Goal: Submit feedback/report problem

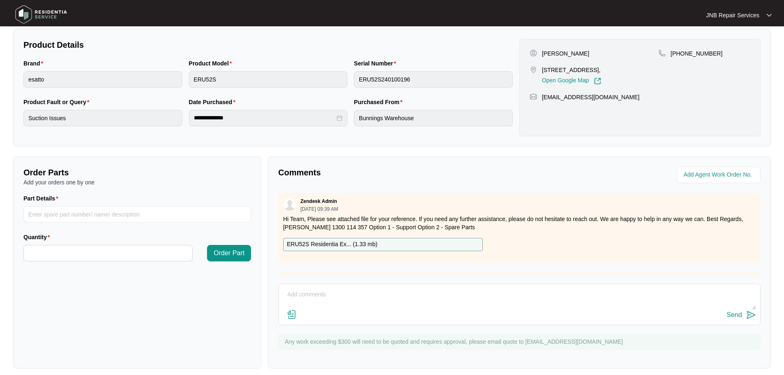
scroll to position [165, 0]
click at [327, 297] on textarea at bounding box center [519, 298] width 473 height 21
paste textarea "01/09 [PERSON_NAME]. Complaint noise. Checked found metal cover get loosen. Tig…"
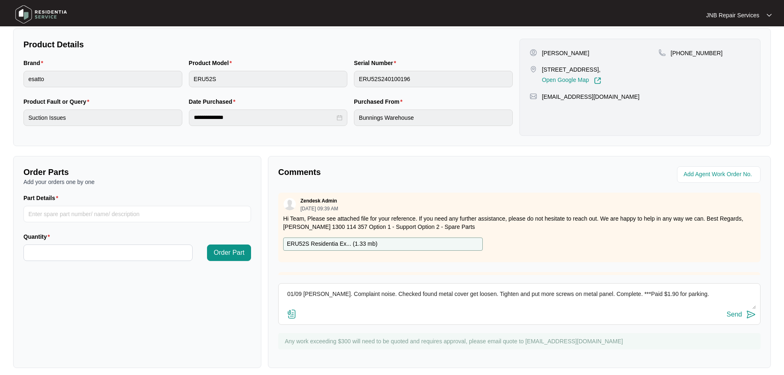
type textarea "01/09 [PERSON_NAME]. Complaint noise. Checked found metal cover get loosen. Tig…"
click at [291, 313] on img at bounding box center [292, 314] width 10 height 10
click at [0, 0] on input "file" at bounding box center [0, 0] width 0 height 0
click at [292, 315] on img at bounding box center [292, 314] width 10 height 10
click at [0, 0] on input "file" at bounding box center [0, 0] width 0 height 0
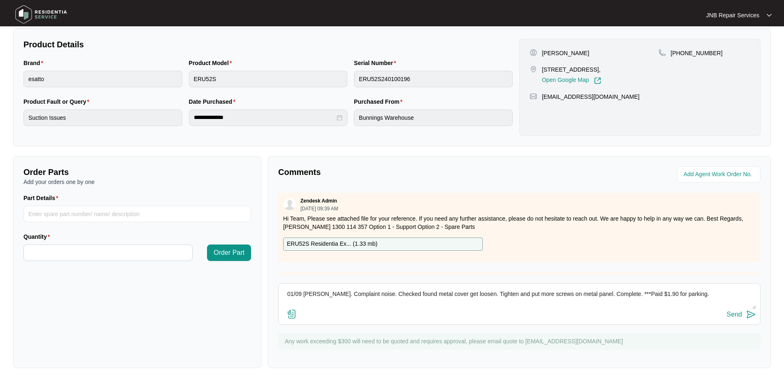
click at [290, 316] on img at bounding box center [292, 314] width 10 height 10
click at [0, 0] on input "file" at bounding box center [0, 0] width 0 height 0
click at [741, 314] on div "Send" at bounding box center [733, 314] width 15 height 7
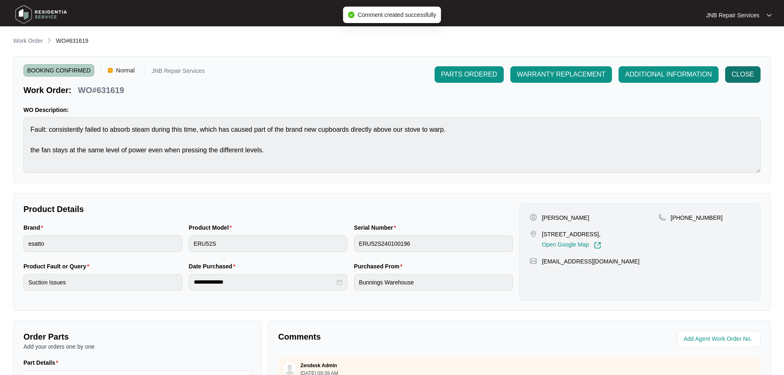
click at [736, 76] on span "CLOSE" at bounding box center [742, 75] width 22 height 10
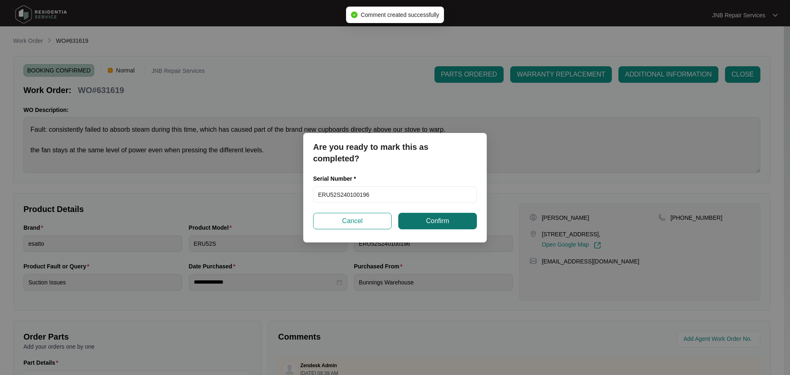
click at [427, 224] on span "Confirm" at bounding box center [437, 221] width 23 height 10
